Goal: Task Accomplishment & Management: Manage account settings

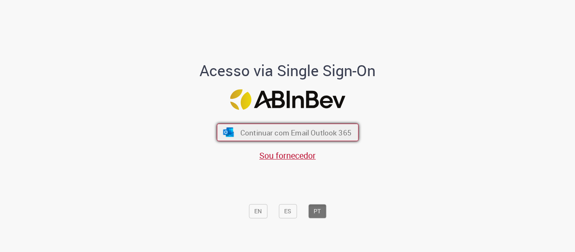
click at [293, 128] on span "Continuar com Email Outlook 365" at bounding box center [295, 133] width 111 height 10
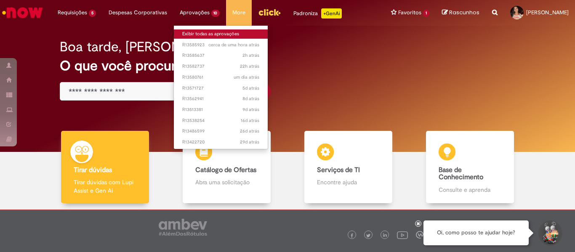
click at [196, 34] on link "Exibir todas as aprovações" at bounding box center [221, 33] width 94 height 9
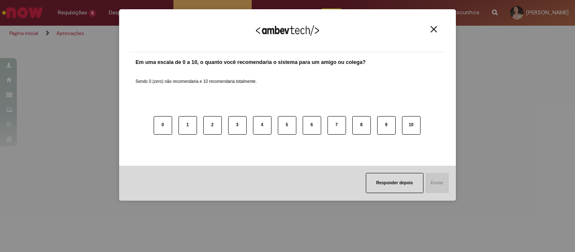
click at [433, 30] on img "Close" at bounding box center [434, 29] width 6 height 6
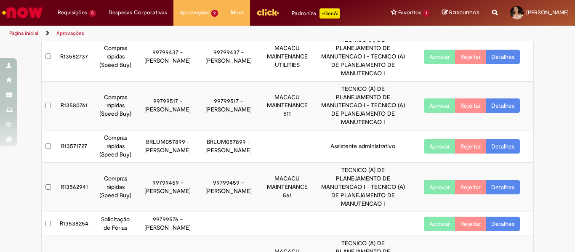
scroll to position [112, 0]
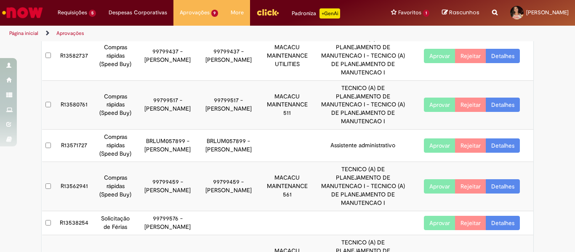
click at [506, 105] on link "Detalhes" at bounding box center [503, 105] width 34 height 14
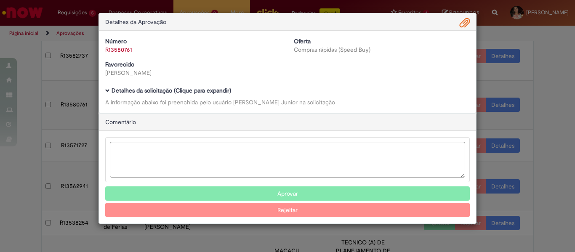
click at [108, 91] on span "Ambev Approval Modal" at bounding box center [107, 90] width 5 height 5
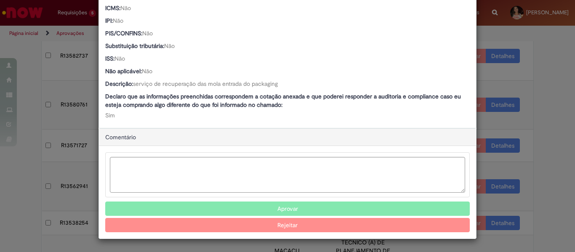
scroll to position [583, 0]
click at [289, 208] on button "Aprovar" at bounding box center [287, 209] width 365 height 14
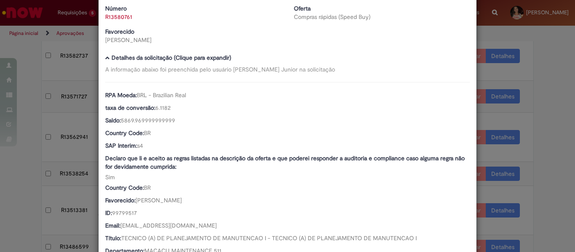
scroll to position [0, 0]
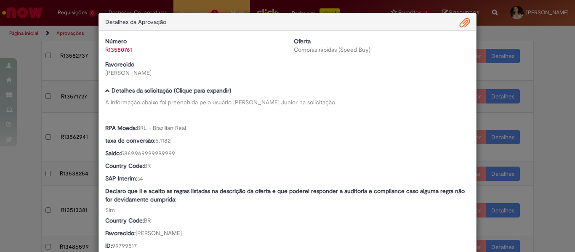
click at [561, 55] on div "Detalhes da Aprovação Número R13580761 Oferta Compras rápidas (Speed Buy) Favor…" at bounding box center [287, 126] width 575 height 252
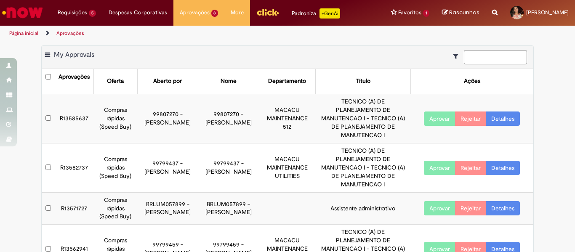
click at [508, 170] on link "Detalhes" at bounding box center [503, 168] width 34 height 14
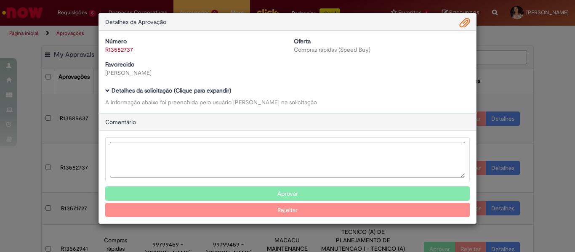
click at [105, 92] on span "Ambev Approval Modal" at bounding box center [107, 90] width 5 height 5
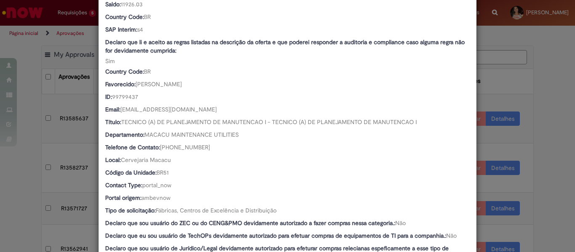
scroll to position [147, 0]
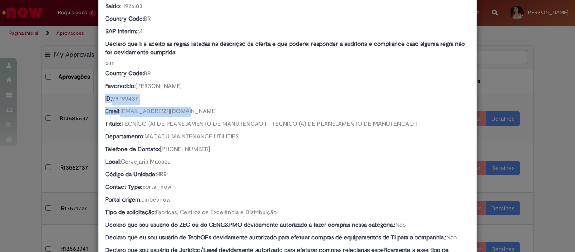
drag, startPoint x: 575, startPoint y: 91, endPoint x: 575, endPoint y: 115, distance: 24.8
click at [575, 115] on div "Detalhes da Aprovação Número R13582737 Oferta Compras rápidas (Speed Buy) Favor…" at bounding box center [287, 126] width 575 height 252
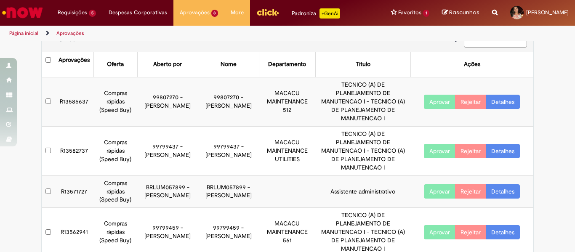
scroll to position [22, 0]
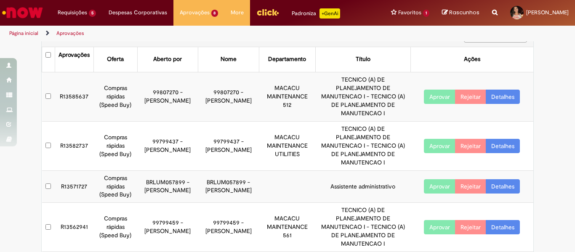
click at [494, 150] on link "Detalhes" at bounding box center [503, 146] width 34 height 14
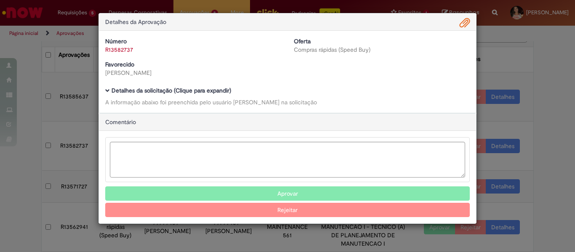
click at [109, 91] on span "Ambev Approval Modal" at bounding box center [107, 90] width 5 height 5
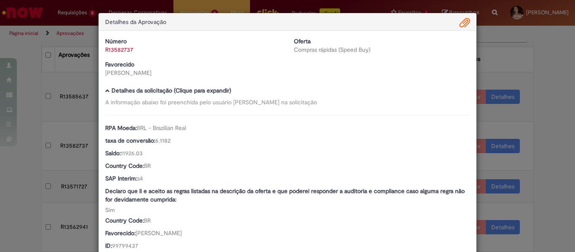
drag, startPoint x: 575, startPoint y: 64, endPoint x: 574, endPoint y: 70, distance: 6.0
click at [574, 70] on div "Detalhes da Aprovação Número R13582737 Oferta Compras rápidas (Speed Buy) Favor…" at bounding box center [287, 126] width 575 height 252
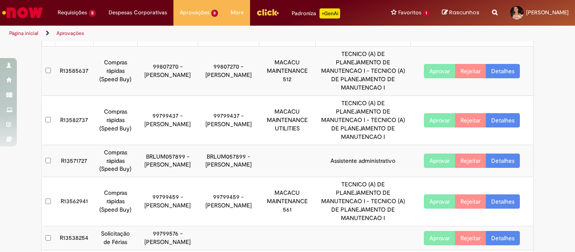
scroll to position [47, 0]
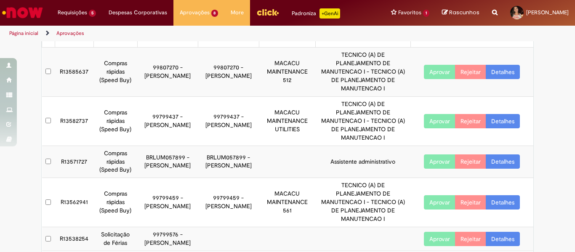
click at [495, 125] on link "Detalhes" at bounding box center [503, 121] width 34 height 14
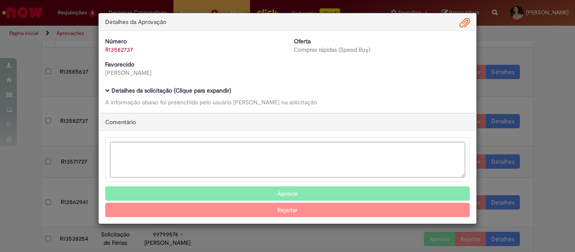
click at [110, 90] on h5 "Detalhes da solicitação (Clique para expandir)" at bounding box center [287, 91] width 365 height 6
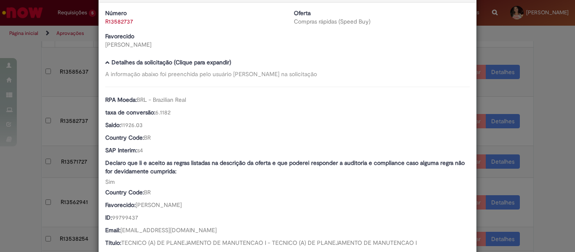
scroll to position [3, 0]
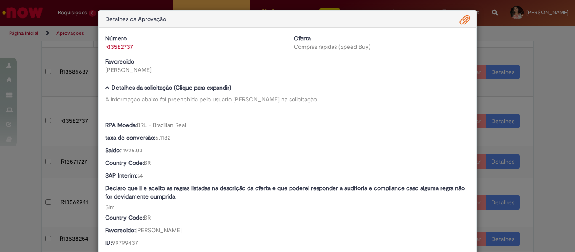
click at [510, 47] on div "Detalhes da Aprovação Número R13582737 Oferta Compras rápidas (Speed Buy) Favor…" at bounding box center [287, 126] width 575 height 252
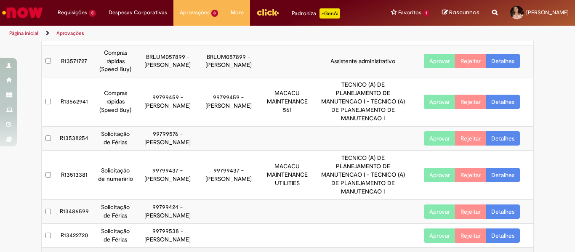
scroll to position [150, 0]
